Goal: Information Seeking & Learning: Learn about a topic

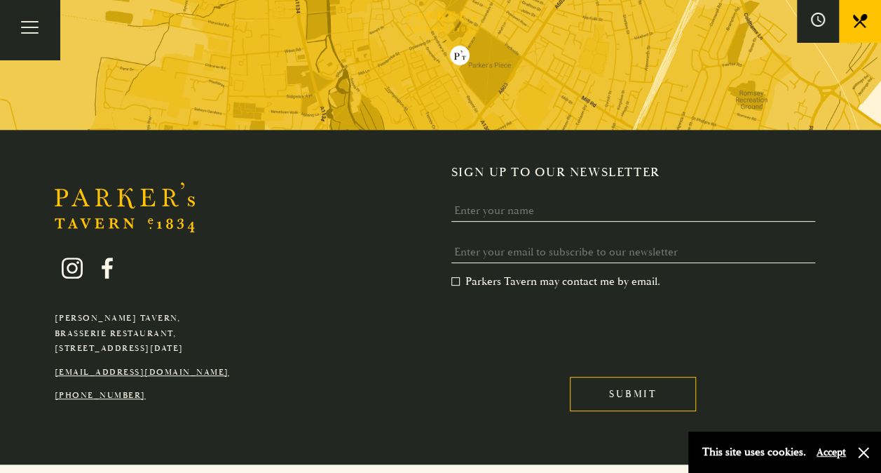
scroll to position [2795, 0]
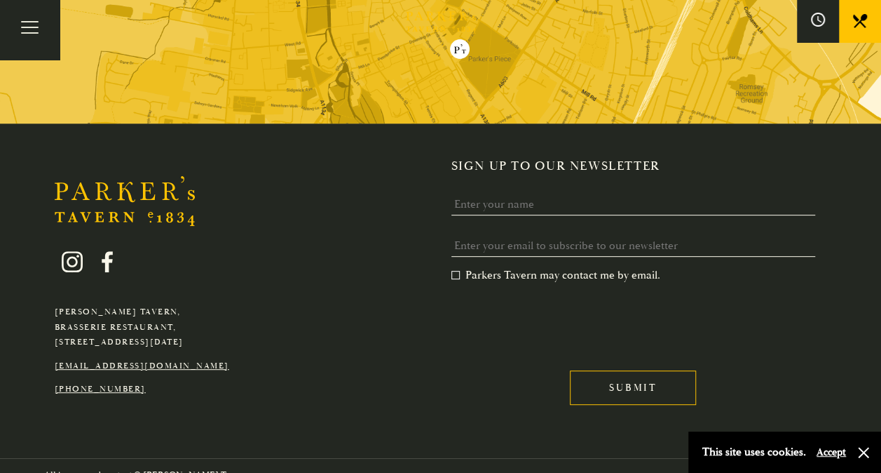
drag, startPoint x: 243, startPoint y: 322, endPoint x: 204, endPoint y: 327, distance: 39.0
click at [204, 327] on div "Parker's Tavern, Brasserie Restaurant, Regent Street, Cambridge, CB2 1AD hello@…" at bounding box center [142, 313] width 196 height 167
copy p "CB2 1AD"
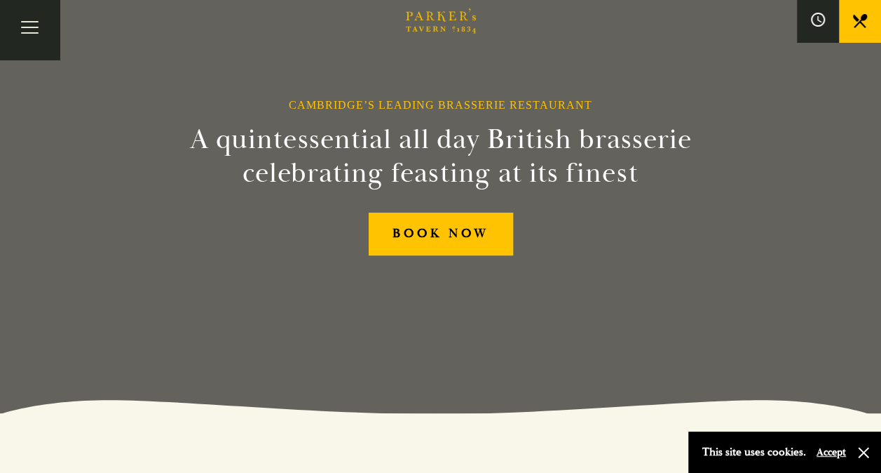
scroll to position [0, 0]
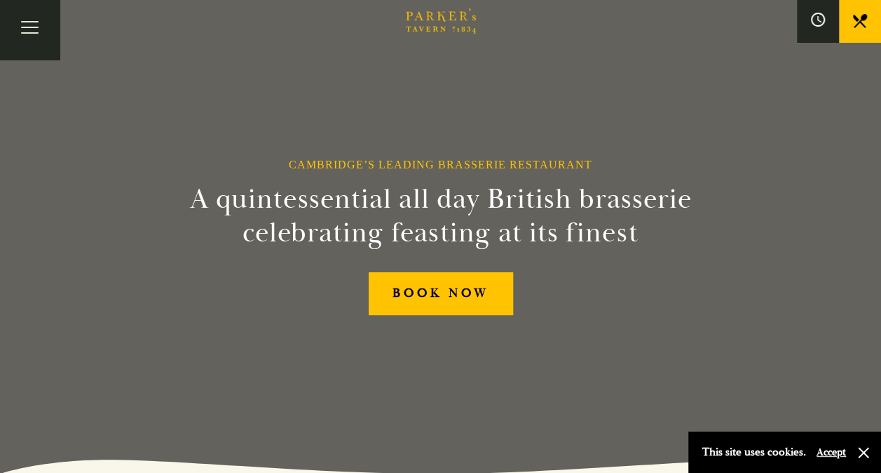
click at [854, 17] on icon at bounding box center [860, 21] width 14 height 14
click at [30, 28] on button "Toggle navigation" at bounding box center [30, 30] width 60 height 60
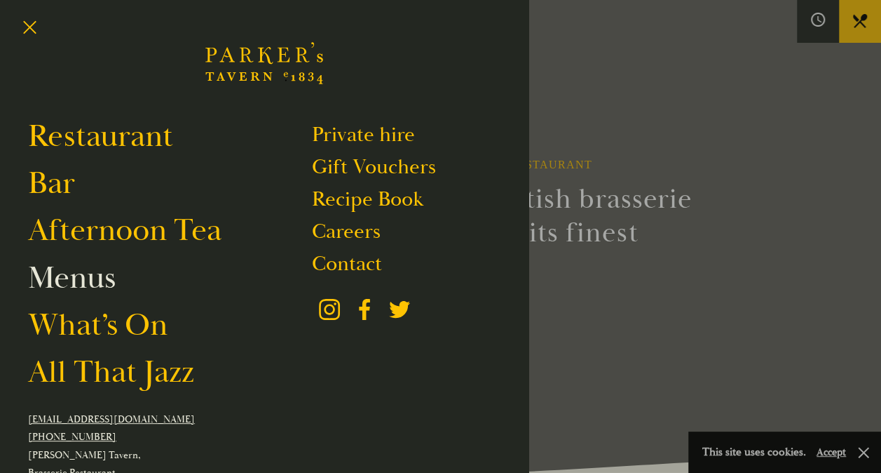
click at [85, 283] on link "Menus" at bounding box center [72, 277] width 88 height 39
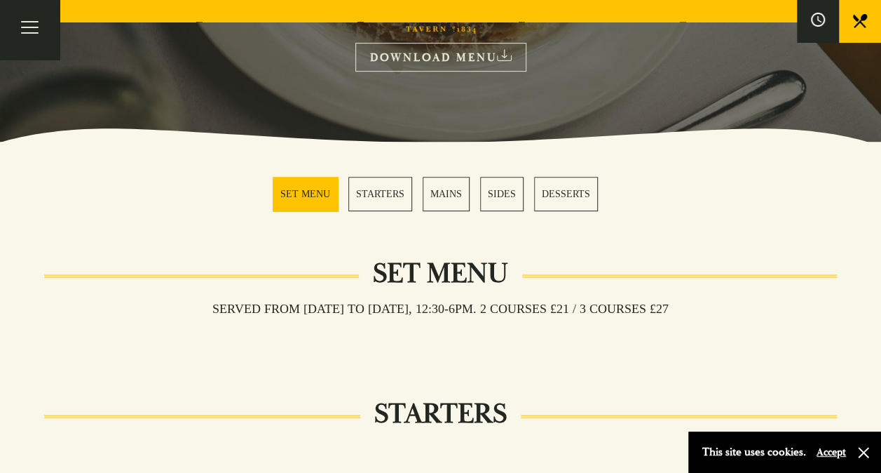
scroll to position [280, 0]
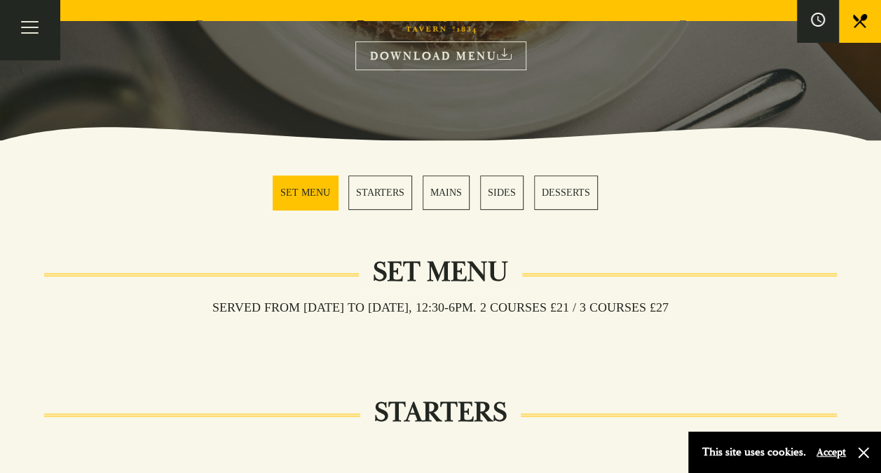
click at [386, 198] on link "STARTERS" at bounding box center [380, 192] width 64 height 34
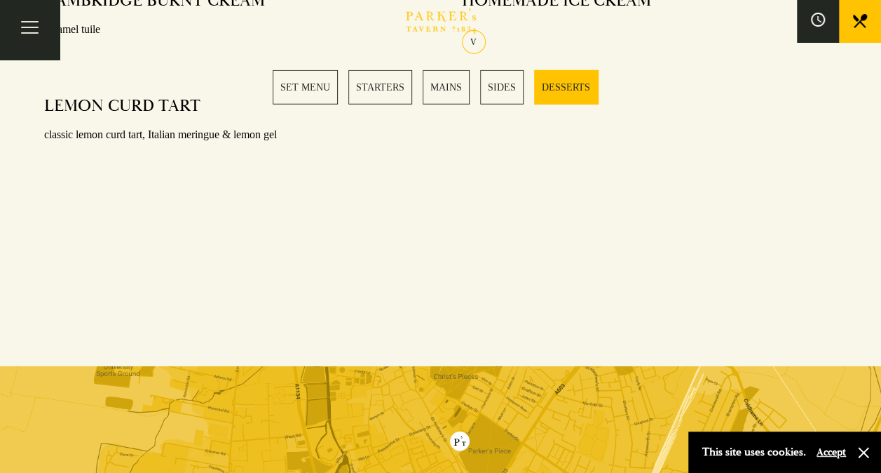
scroll to position [2025, 0]
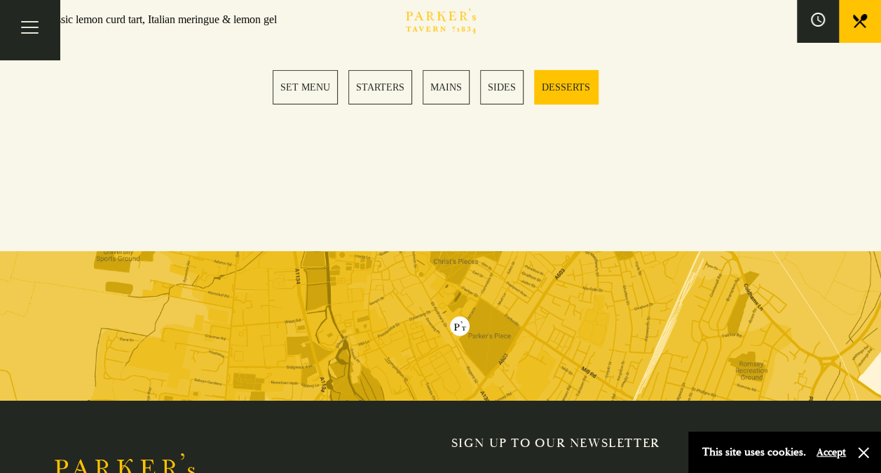
click at [311, 81] on link "SET MENU" at bounding box center [305, 87] width 65 height 34
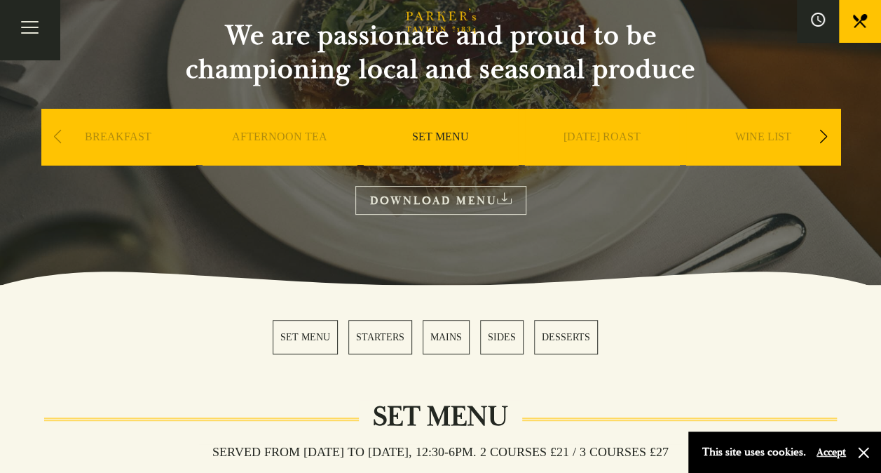
scroll to position [132, 0]
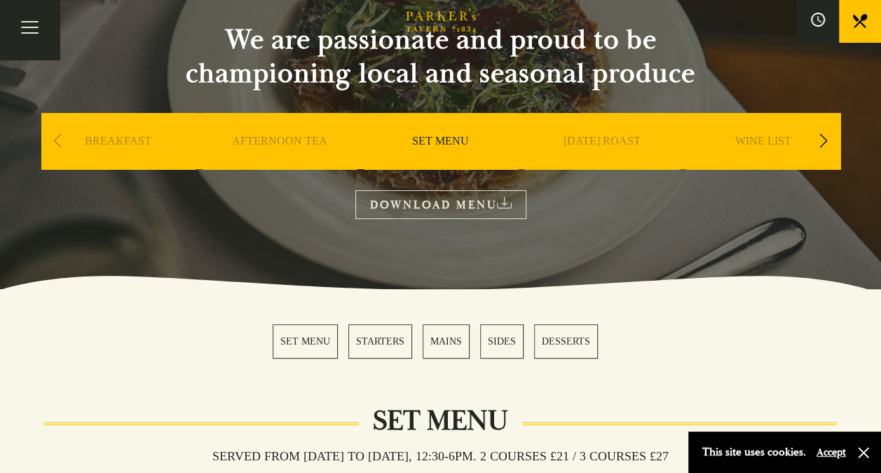
click at [419, 205] on link "DOWNLOAD MENU" at bounding box center [440, 204] width 171 height 29
click at [820, 137] on div "Next slide" at bounding box center [824, 141] width 19 height 31
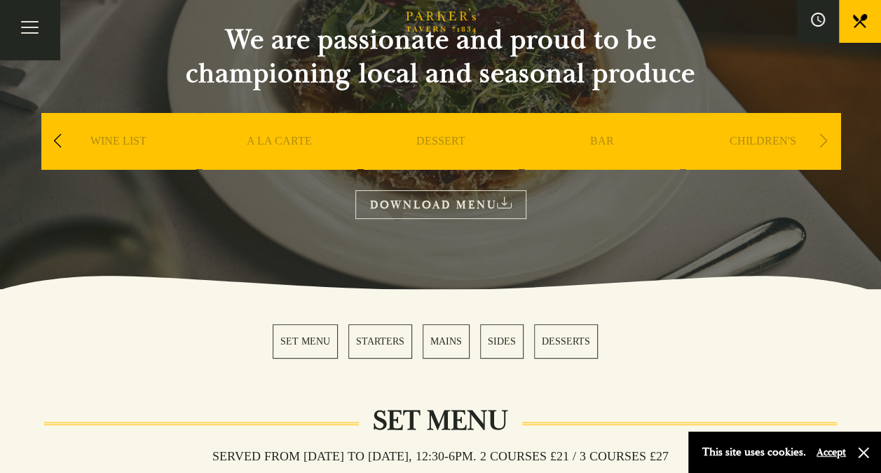
click at [303, 141] on link "A LA CARTE" at bounding box center [279, 162] width 65 height 56
click at [822, 136] on div "Next slide" at bounding box center [824, 141] width 19 height 31
click at [818, 142] on div "Next slide" at bounding box center [824, 141] width 19 height 31
click at [272, 138] on link "A LA CARTE" at bounding box center [279, 162] width 65 height 56
click at [455, 22] on icon "Brasserie Restaurant Cambridge | Parker's Tavern Cambridge Parker's Tavern is a…" at bounding box center [441, 20] width 70 height 25
